Goal: Information Seeking & Learning: Learn about a topic

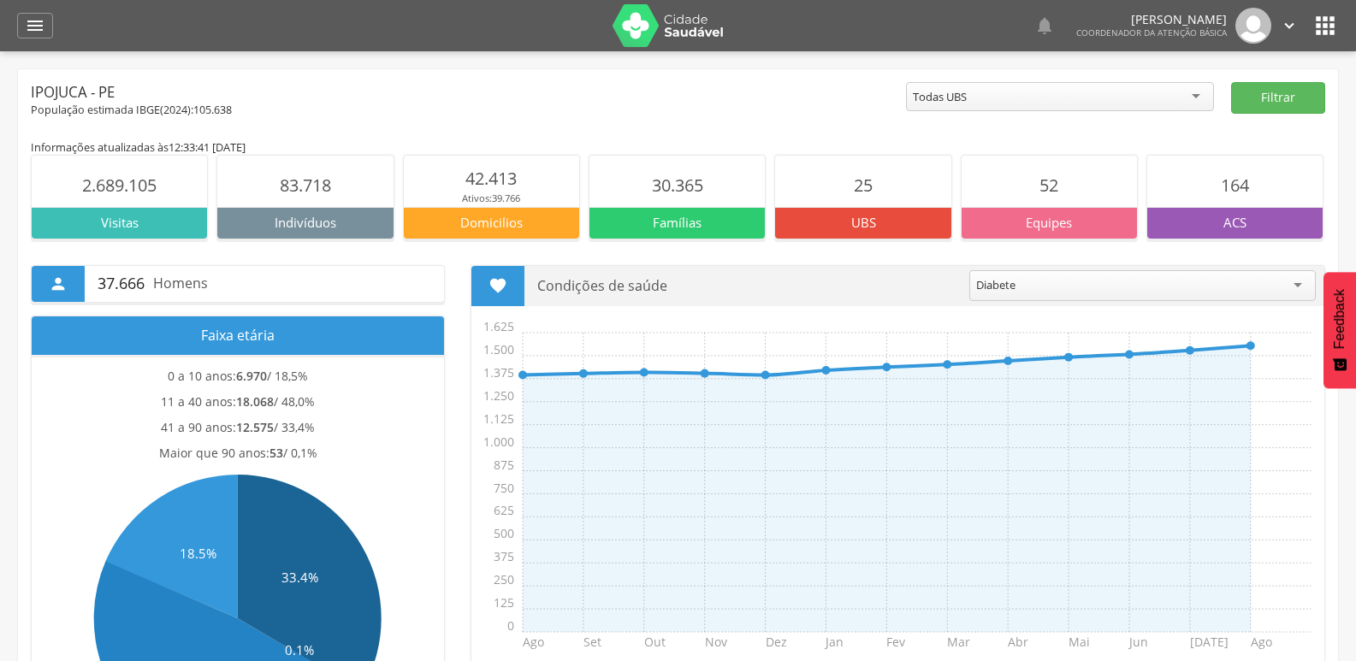
click at [1292, 289] on div "Diabete" at bounding box center [1142, 285] width 347 height 31
click at [1141, 276] on div "Alcoolismo" at bounding box center [1139, 284] width 353 height 29
click at [1072, 240] on div " 37.666 Homens Faixa etária 0 a 10 anos: 6.970 / 18,5% 11 a 40 anos: 18.068 / …" at bounding box center [678, 511] width 1320 height 542
click at [1089, 223] on p "Equipes" at bounding box center [1049, 223] width 175 height 18
click at [1301, 226] on p "ACS" at bounding box center [1234, 223] width 175 height 18
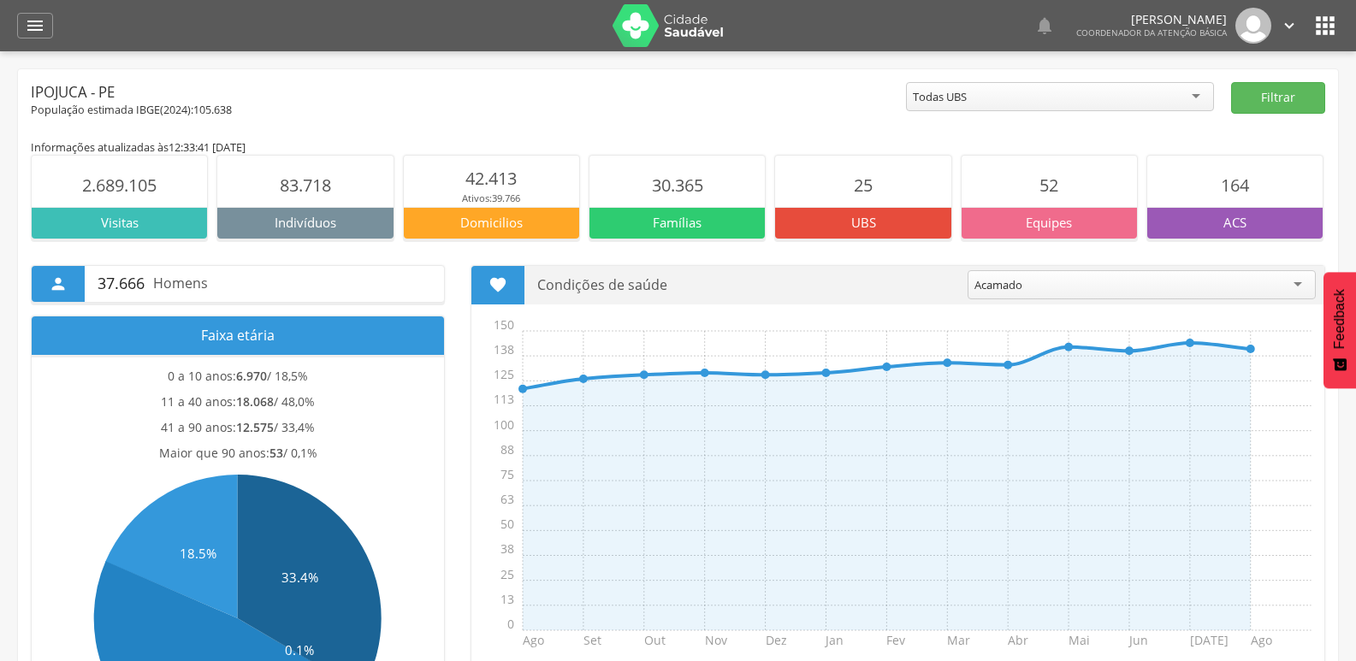
click at [747, 218] on p "Famílias" at bounding box center [677, 223] width 175 height 18
click at [809, 218] on p "UBS" at bounding box center [862, 223] width 175 height 18
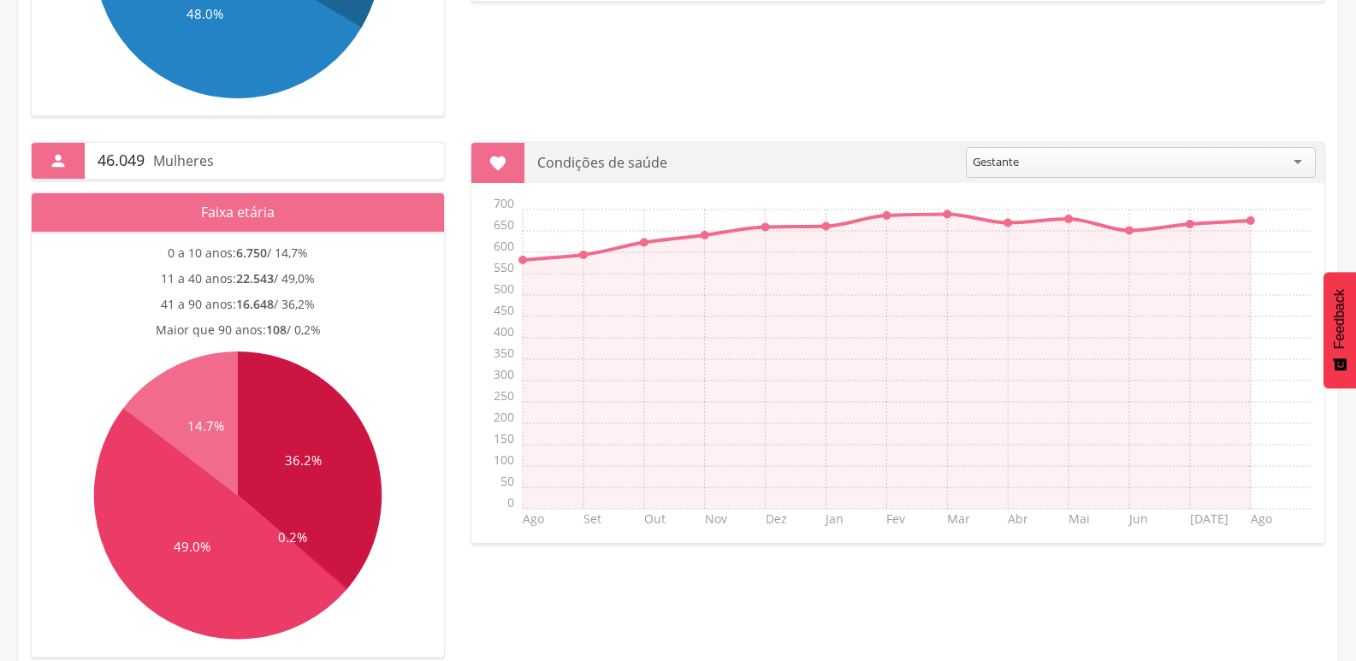
scroll to position [691, 0]
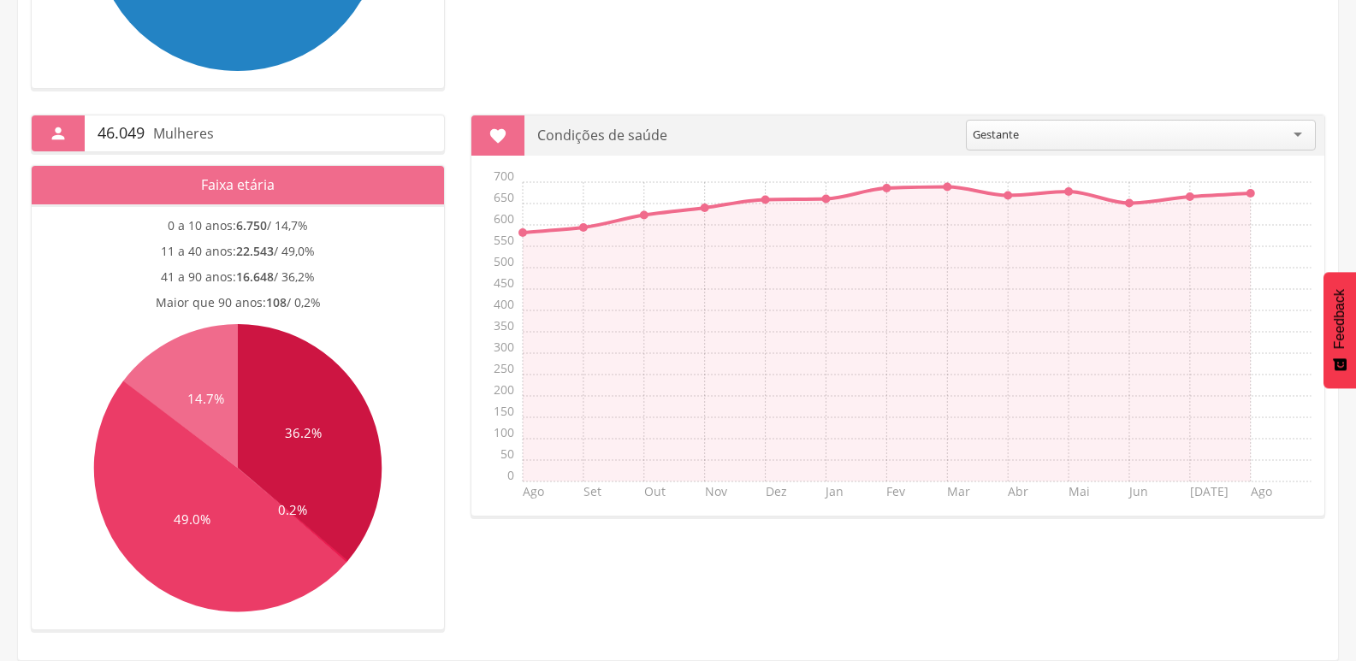
click at [1301, 126] on div "Gestante" at bounding box center [1141, 135] width 350 height 31
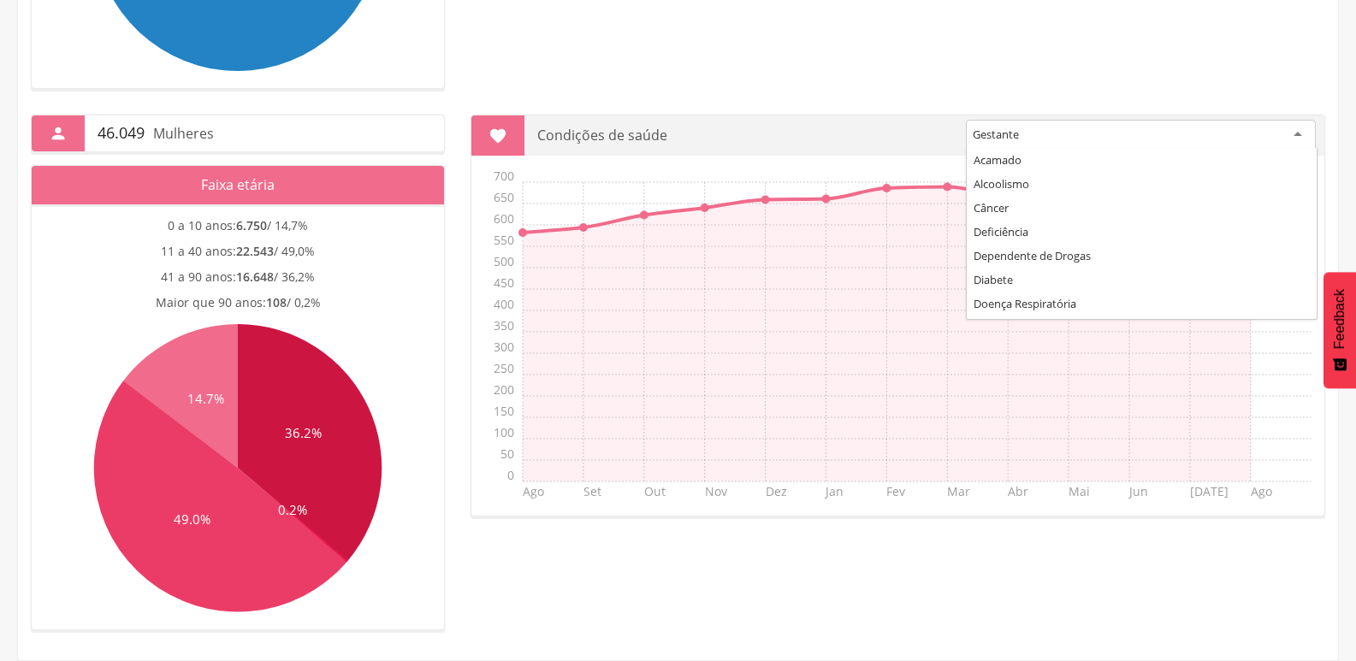
scroll to position [68, 0]
click at [1293, 138] on div "Gestante" at bounding box center [1141, 135] width 350 height 31
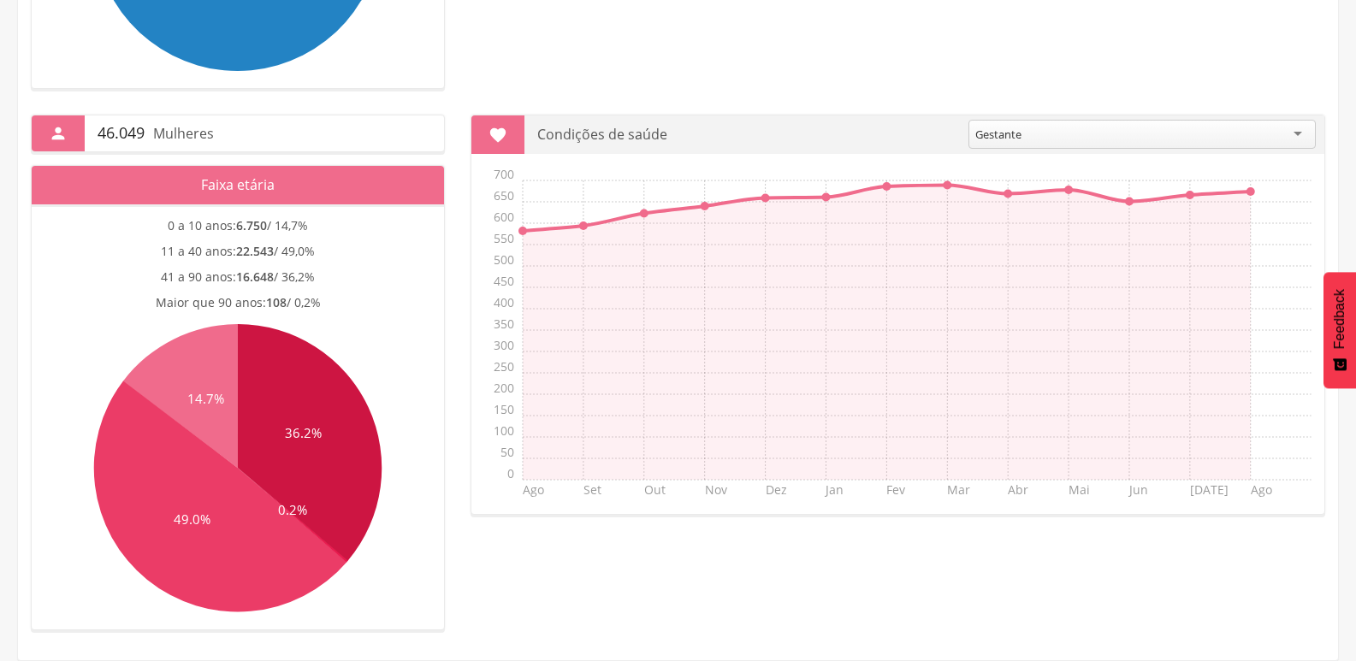
click at [574, 558] on div " 46.049 Mulheres Faixa etária 0 a 10 anos: 6.750 / 14,7% 11 a 40 anos: 22.543 …" at bounding box center [678, 360] width 1320 height 542
click at [441, 465] on section "0 a 10 anos: 6.750 / 14,7% 11 a 40 anos: 22.543 / 49,0% 41 a 90 anos: 16.648 / …" at bounding box center [238, 417] width 412 height 425
click at [447, 465] on div " 46.049 Mulheres Faixa etária 0 a 10 anos: 6.750 / 14,7% 11 a 40 anos: 22.543 …" at bounding box center [238, 373] width 440 height 516
click at [963, 645] on main "Informações atualizadas às 12:33:41 [DATE] 2.689.105 Visitas 83.718 Indivíduos …" at bounding box center [678, 37] width 1295 height 1221
click at [1343, 356] on icon "Feedback - Mostrar pesquisa" at bounding box center [1340, 365] width 14 height 19
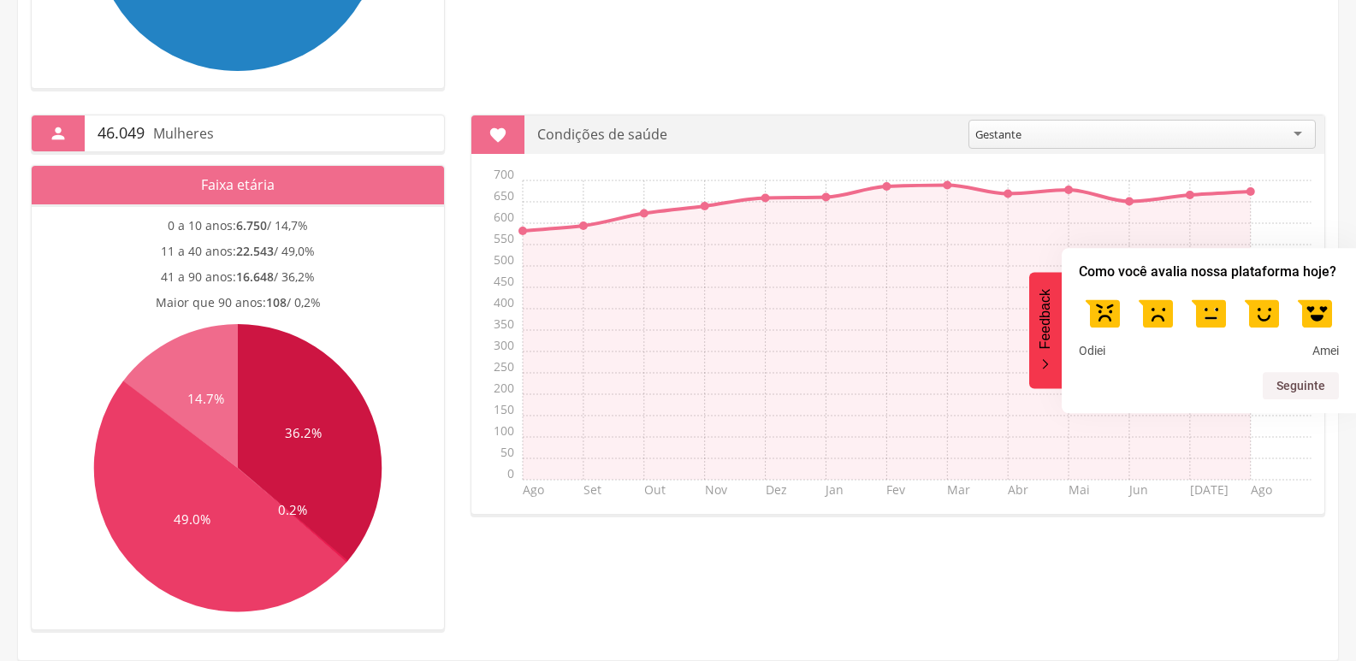
click at [1040, 365] on icon "Feedback - Ocultar pesquisa" at bounding box center [1045, 364] width 10 height 11
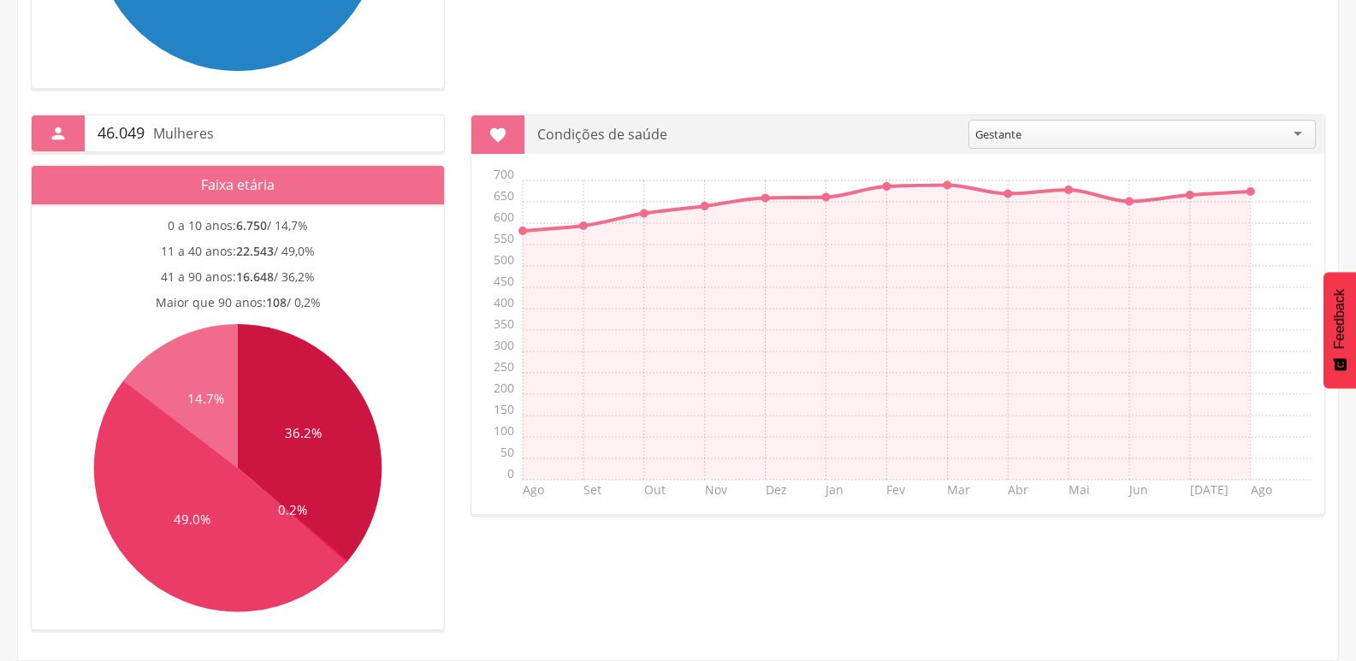
click at [1345, 359] on icon "Feedback - Mostrar pesquisa" at bounding box center [1340, 365] width 14 height 19
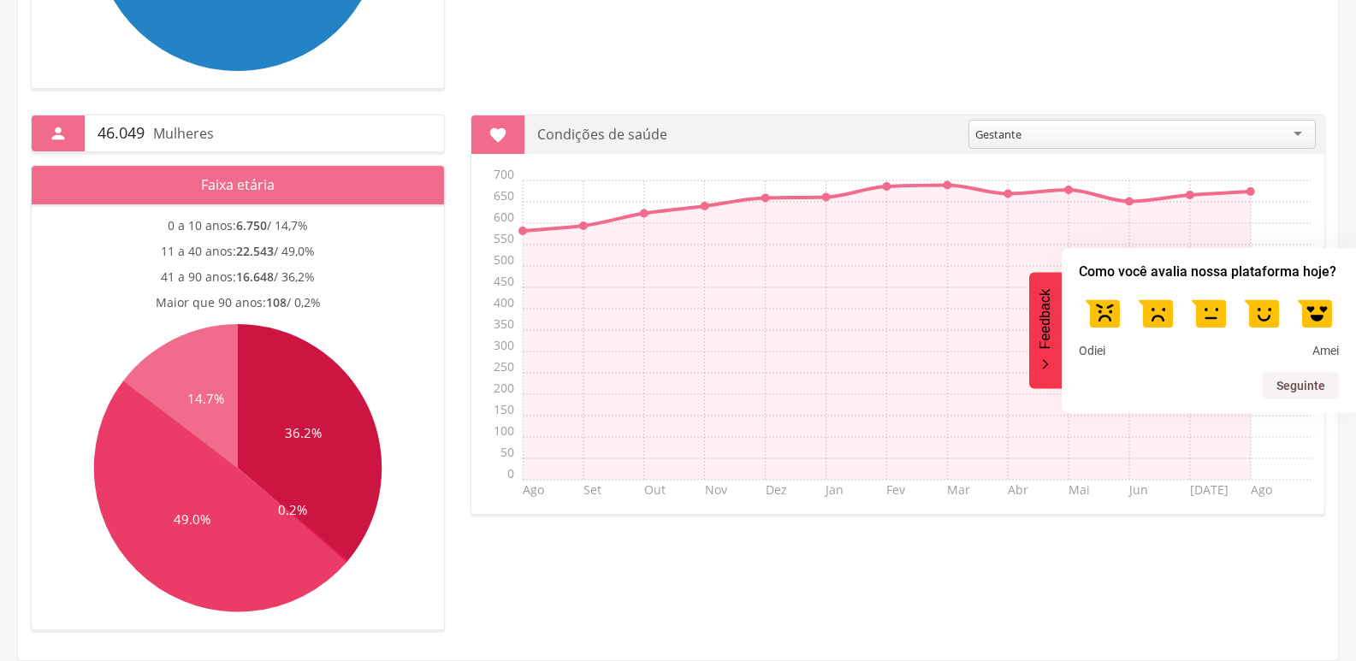
click at [1044, 355] on button "Feedback" at bounding box center [1045, 330] width 33 height 116
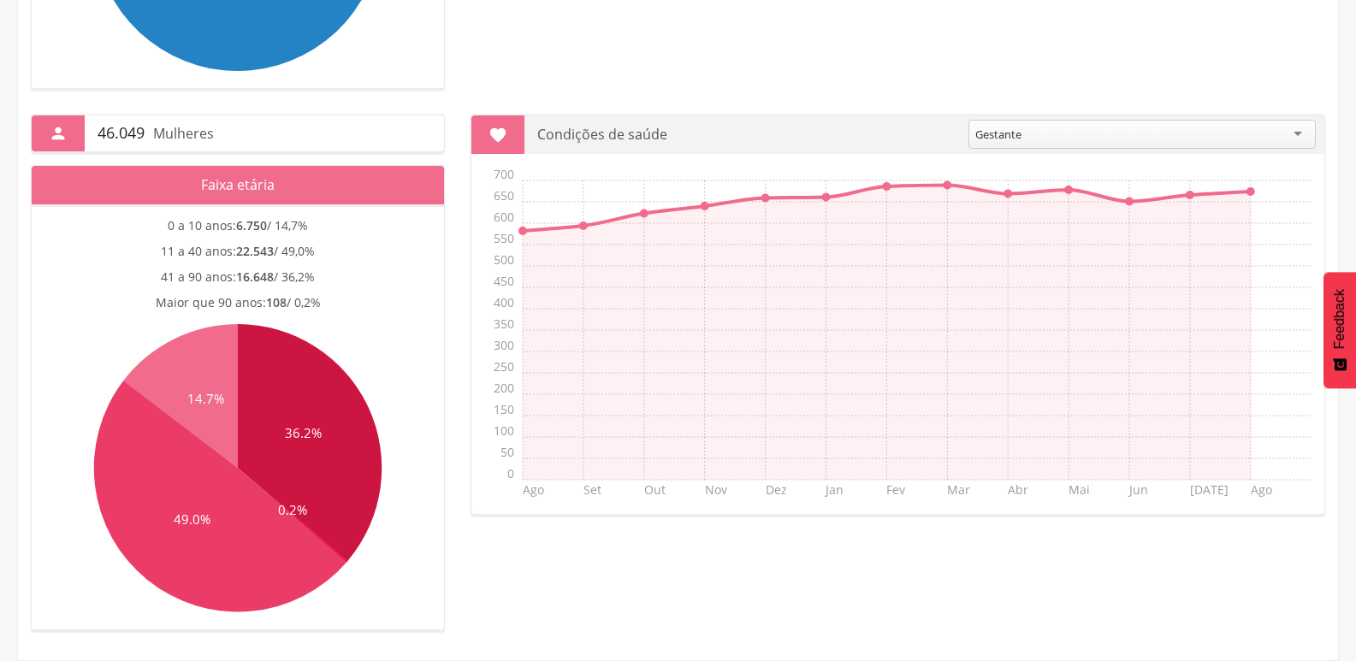
click at [1211, 619] on div " 46.049 Mulheres Faixa etária 0 a 10 anos: 6.750 / 14,7% 11 a 40 anos: 22.543 …" at bounding box center [678, 360] width 1320 height 542
